Goal: Task Accomplishment & Management: Use online tool/utility

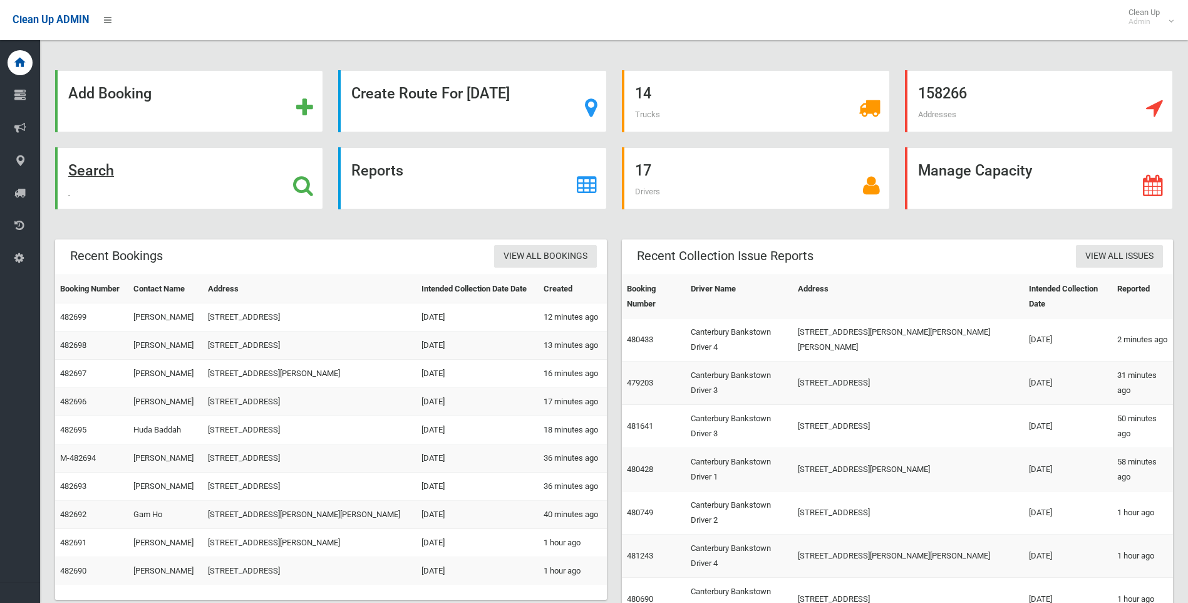
click at [103, 172] on strong "Search" at bounding box center [91, 171] width 46 height 18
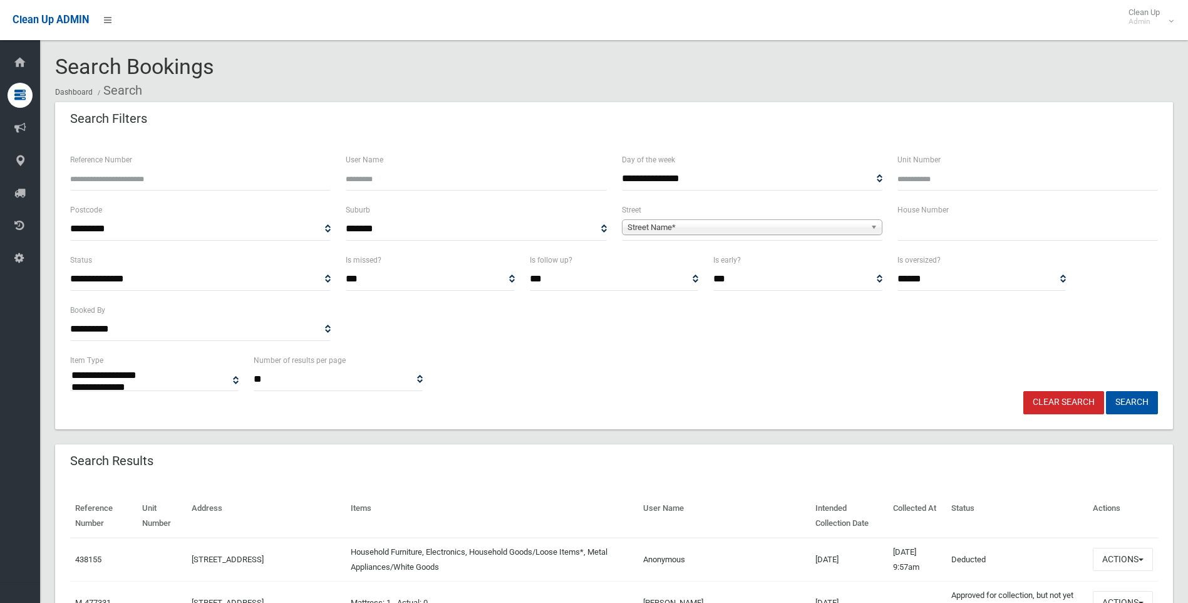
select select
click at [915, 228] on input "text" at bounding box center [1028, 228] width 261 height 23
type input "*"
click at [645, 224] on span "Street Name*" at bounding box center [747, 227] width 238 height 15
type input "*****"
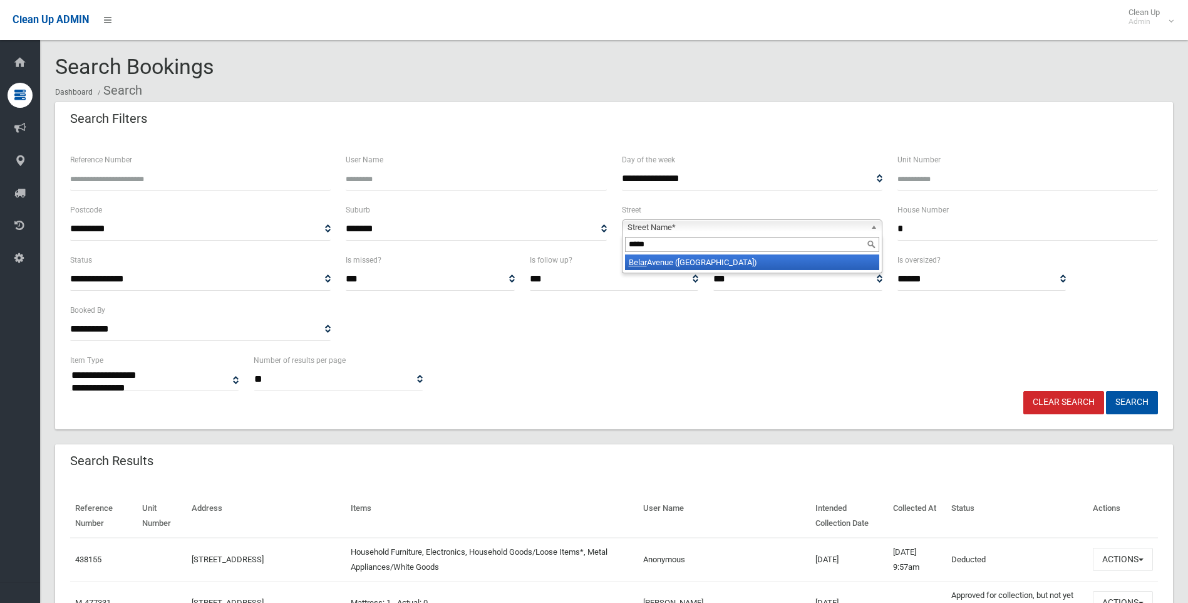
click at [638, 266] on em "Belar" at bounding box center [638, 261] width 18 height 9
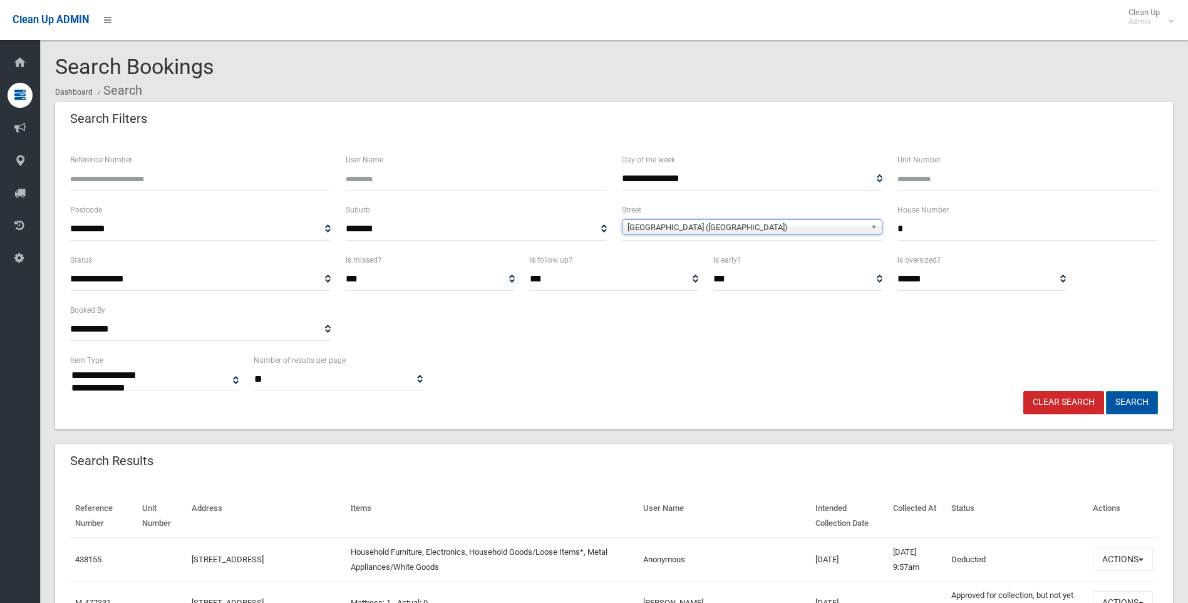
click at [1136, 399] on button "Search" at bounding box center [1132, 402] width 52 height 23
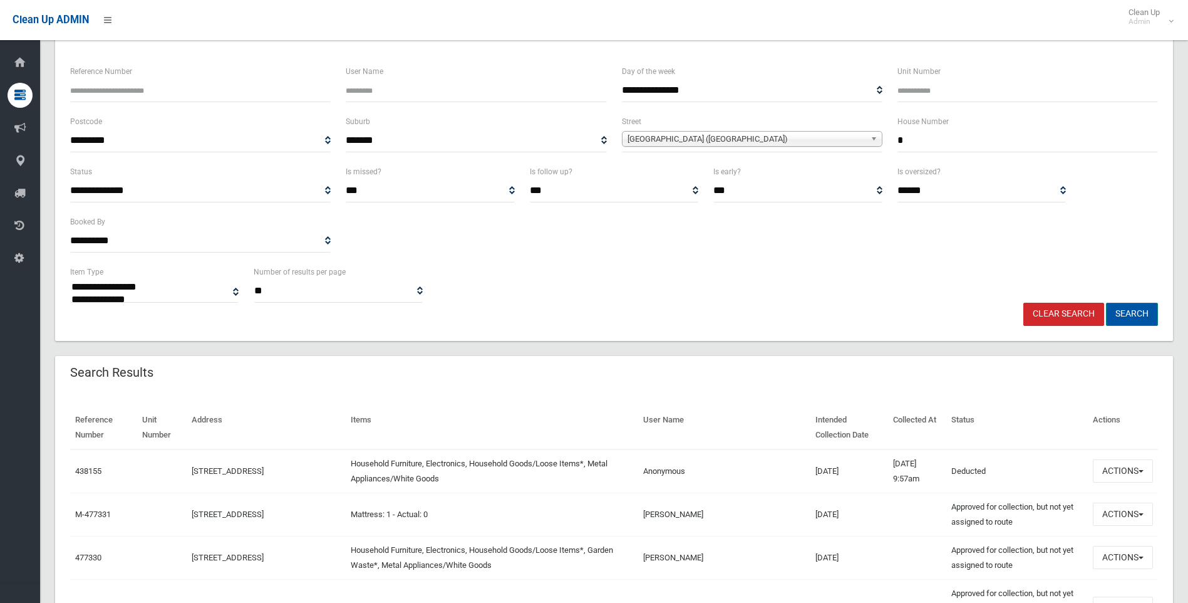
scroll to position [125, 0]
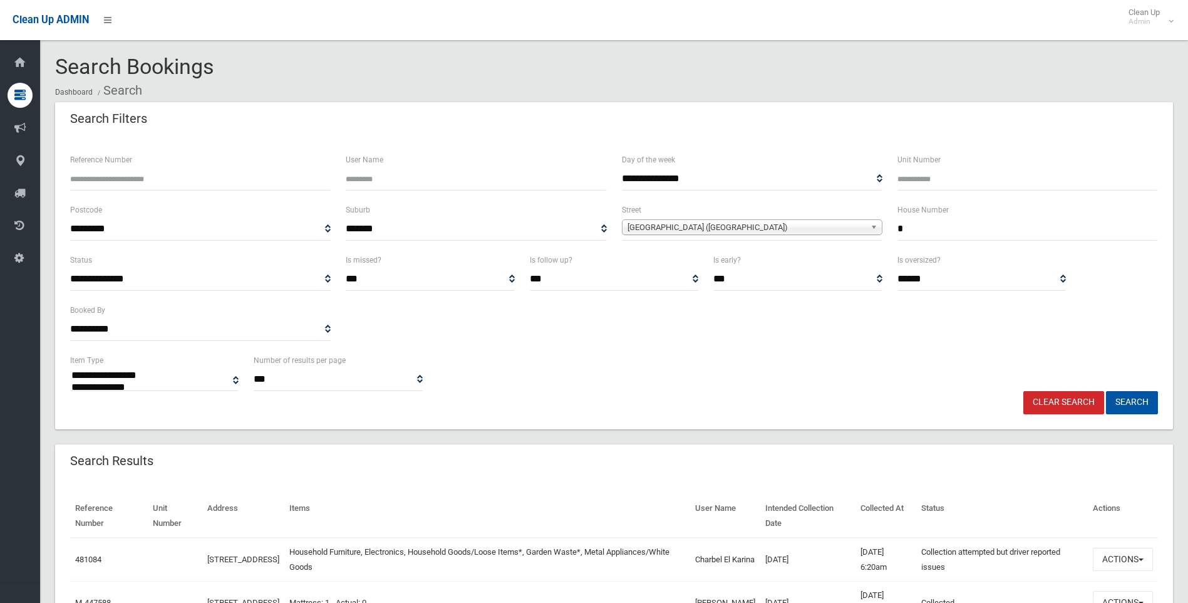
select select
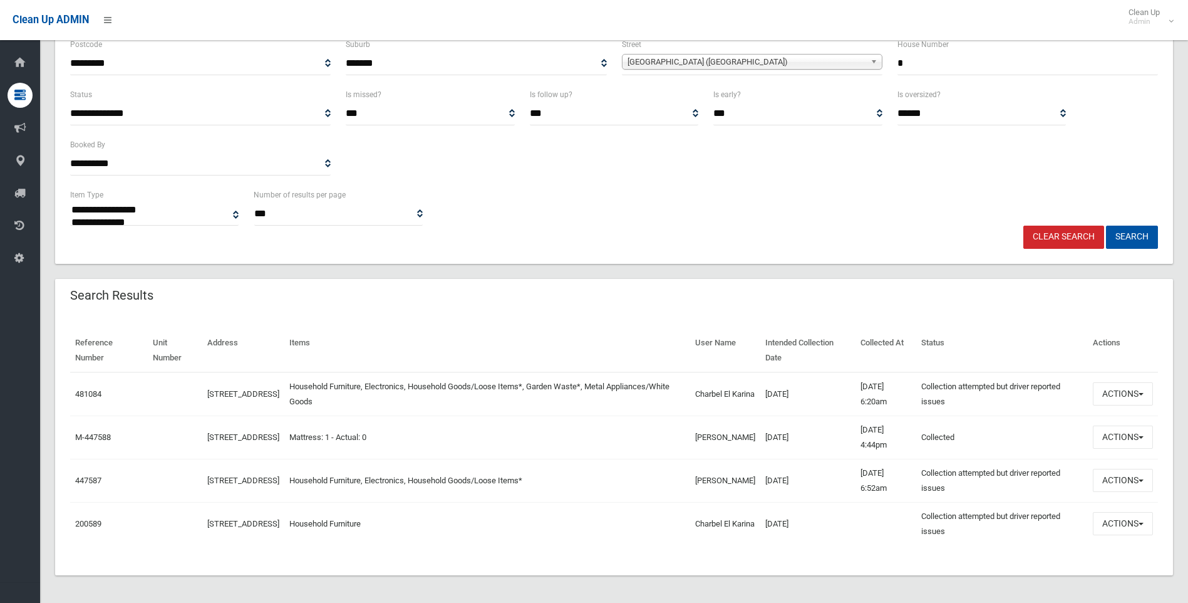
scroll to position [168, 0]
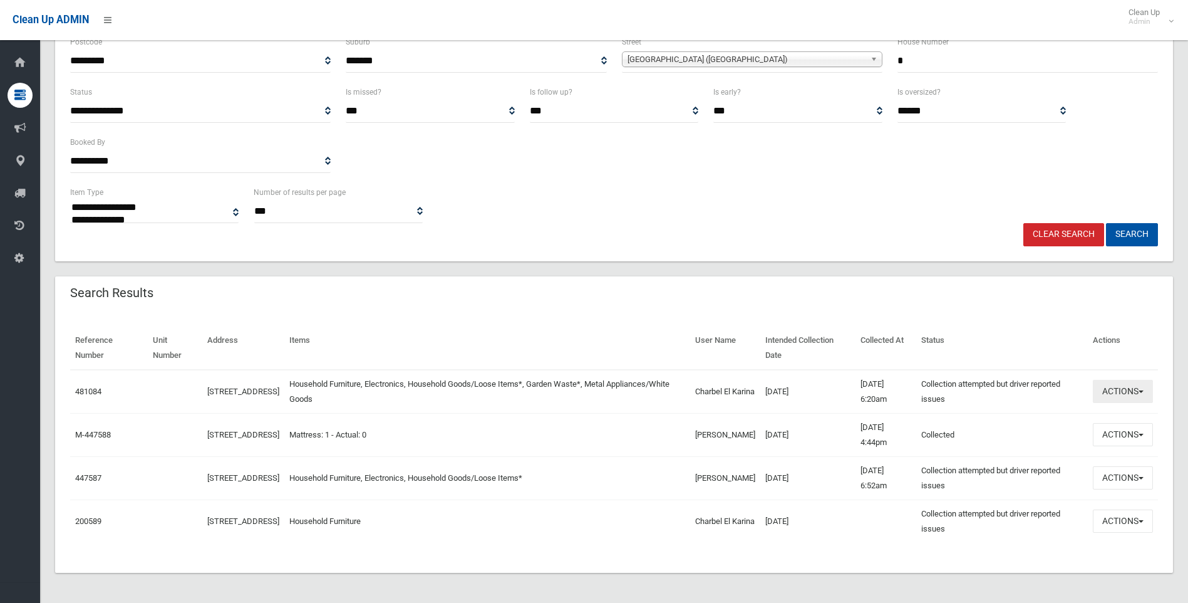
click at [1143, 392] on span "button" at bounding box center [1141, 391] width 5 height 3
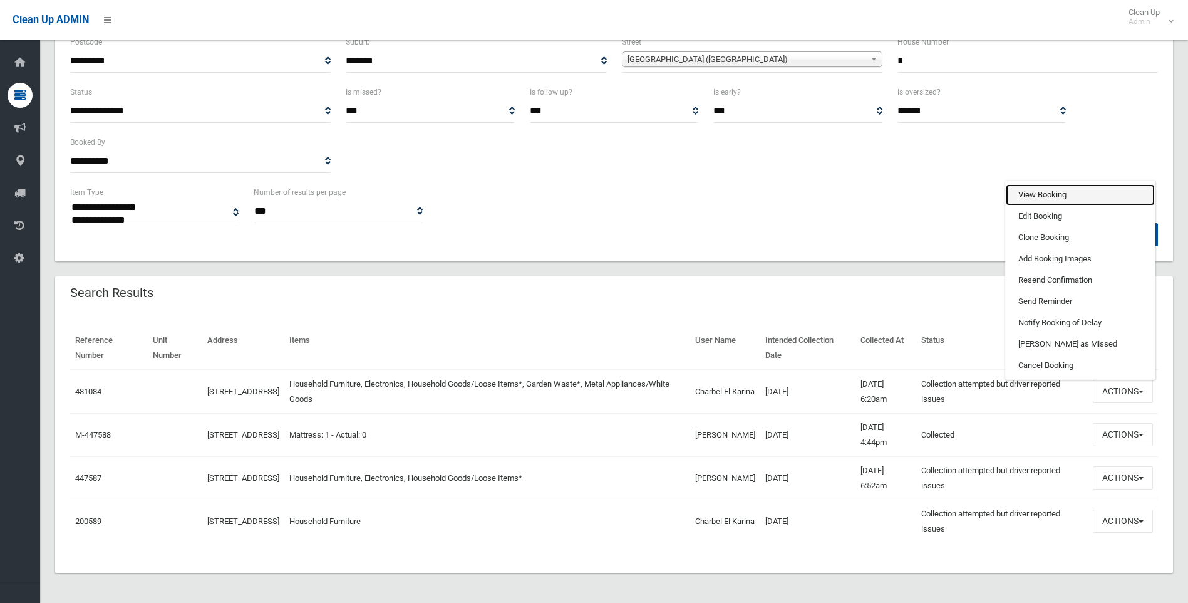
click at [1036, 194] on link "View Booking" at bounding box center [1080, 194] width 149 height 21
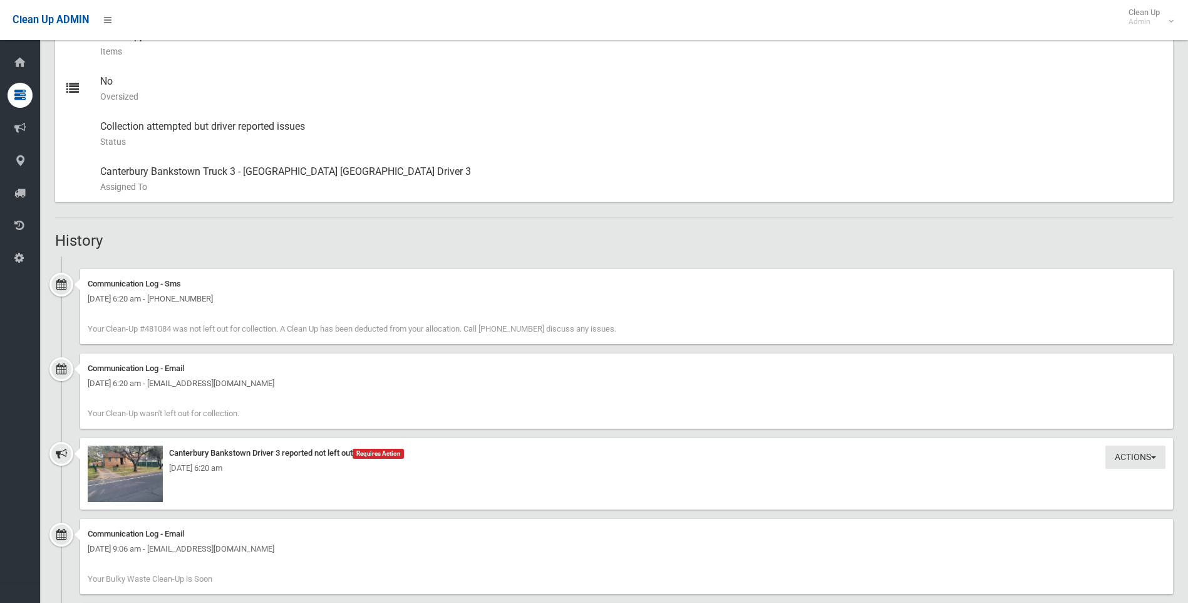
scroll to position [689, 0]
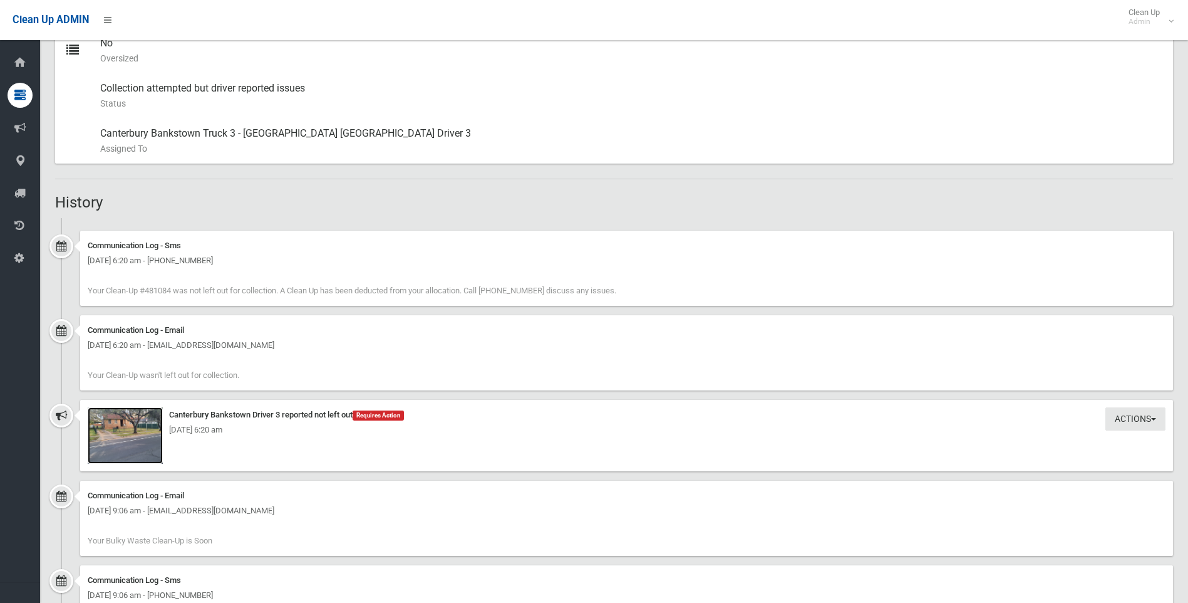
click at [153, 418] on img at bounding box center [125, 435] width 75 height 56
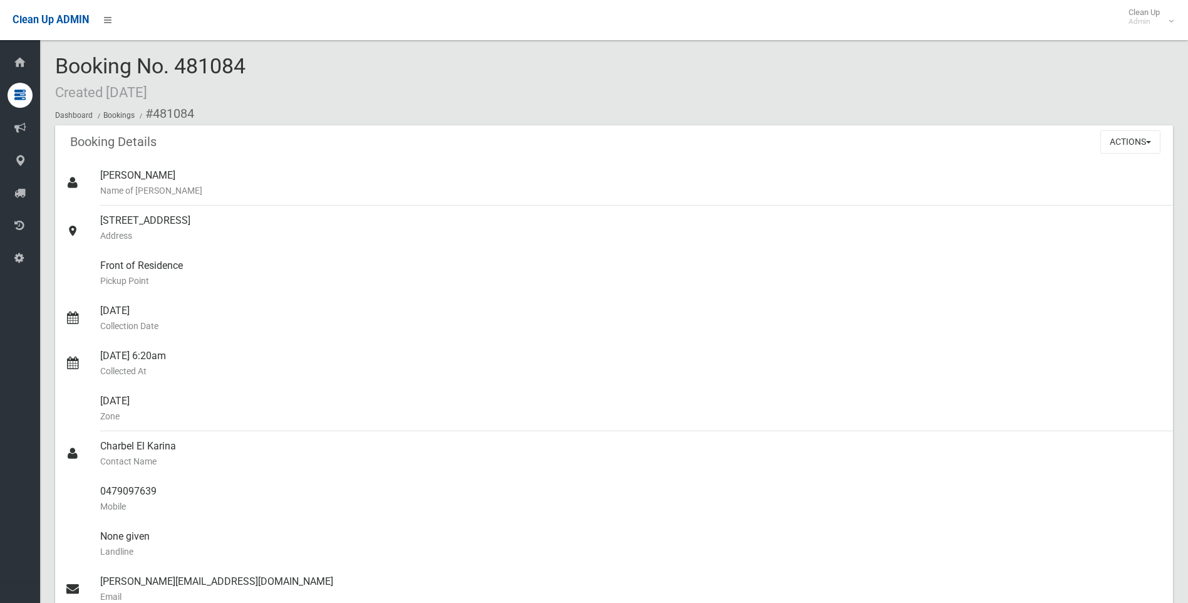
scroll to position [0, 0]
